Goal: Information Seeking & Learning: Learn about a topic

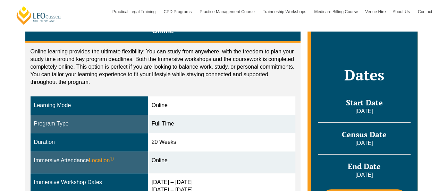
scroll to position [170, 0]
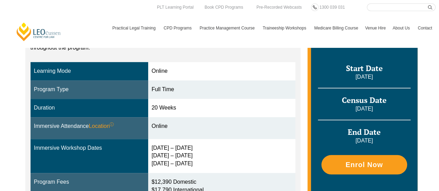
click at [435, 19] on link "Contact" at bounding box center [425, 28] width 21 height 20
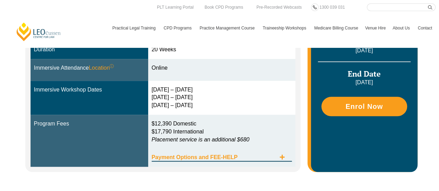
click at [281, 157] on icon "Tabs. Open items with Enter or Space, close with Escape and navigate using the …" at bounding box center [282, 157] width 5 height 5
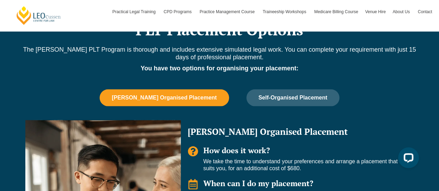
scroll to position [622, 0]
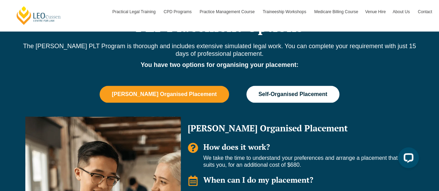
click at [262, 93] on span "Self-Organised Placement" at bounding box center [293, 94] width 69 height 6
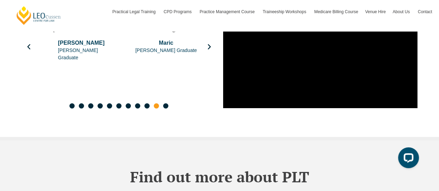
scroll to position [1377, 0]
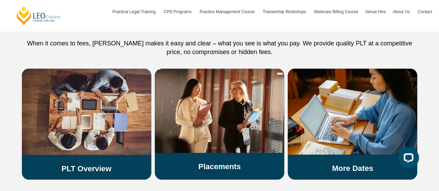
click at [420, 102] on div "PLT Overview Placements More Dates" at bounding box center [219, 136] width 439 height 135
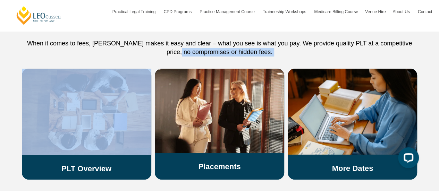
drag, startPoint x: 420, startPoint y: 102, endPoint x: 444, endPoint y: 33, distance: 73.4
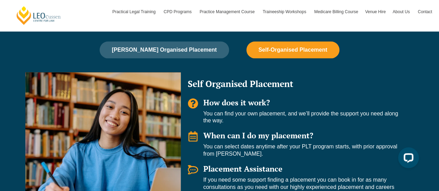
scroll to position [291, 0]
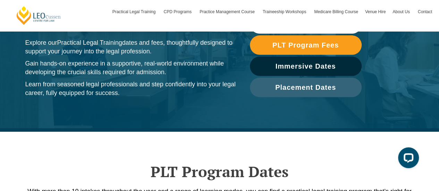
scroll to position [97, 0]
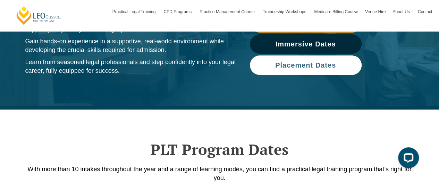
click at [310, 69] on span "Placement Dates" at bounding box center [305, 65] width 61 height 7
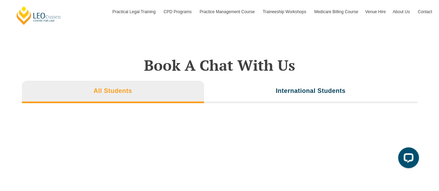
scroll to position [2275, 0]
